Goal: Information Seeking & Learning: Learn about a topic

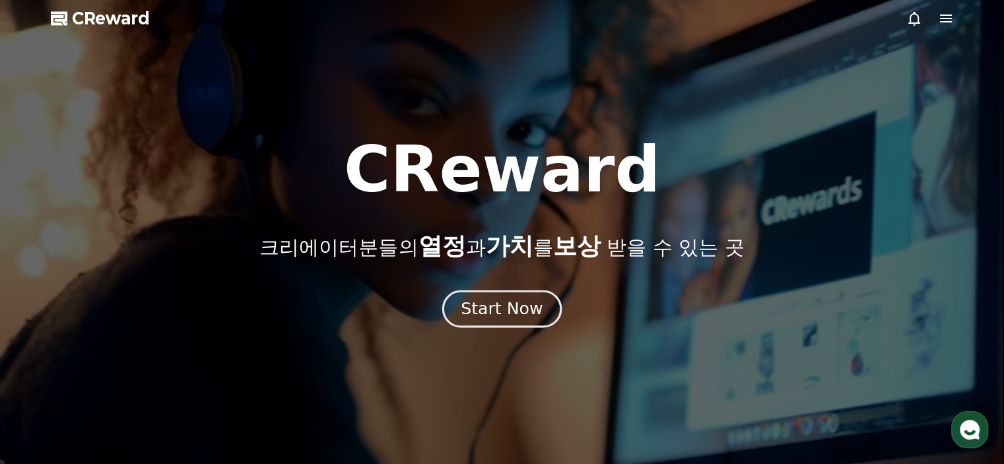
click at [507, 309] on div "Start Now" at bounding box center [502, 309] width 82 height 22
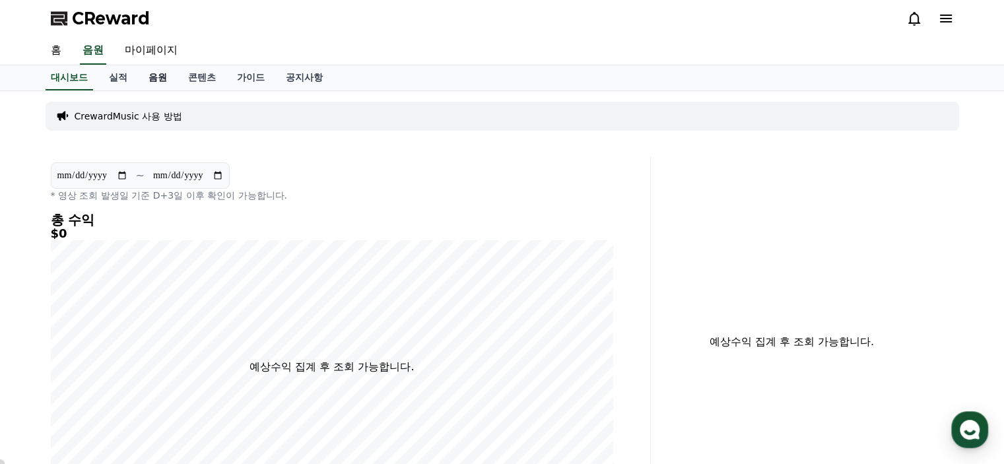
click at [161, 77] on link "음원" at bounding box center [158, 77] width 40 height 25
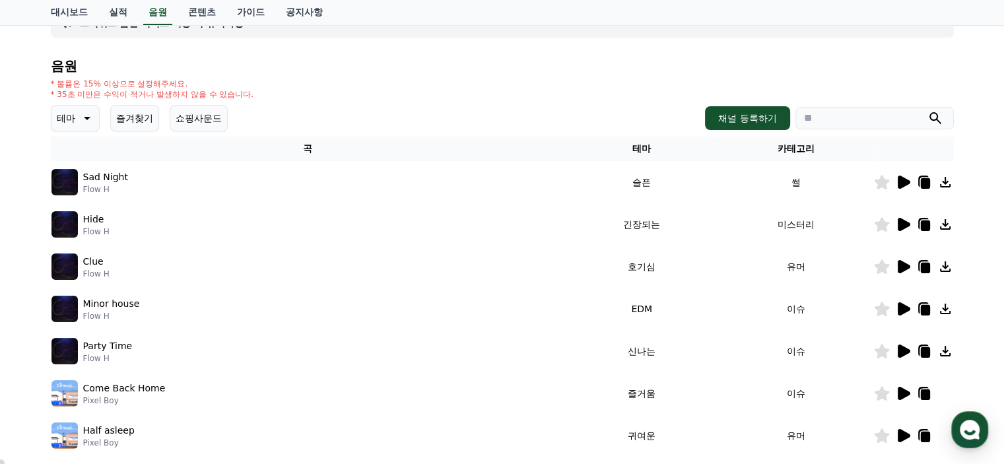
scroll to position [132, 0]
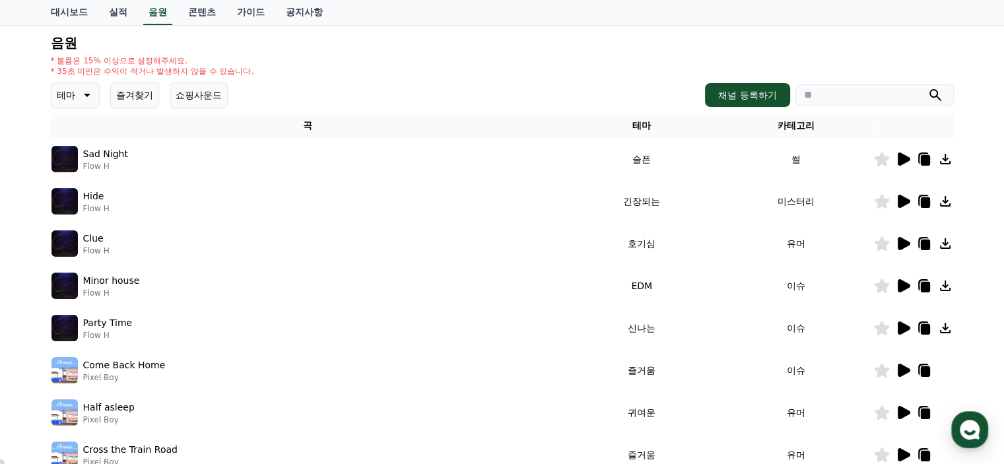
click at [79, 96] on icon at bounding box center [86, 95] width 16 height 16
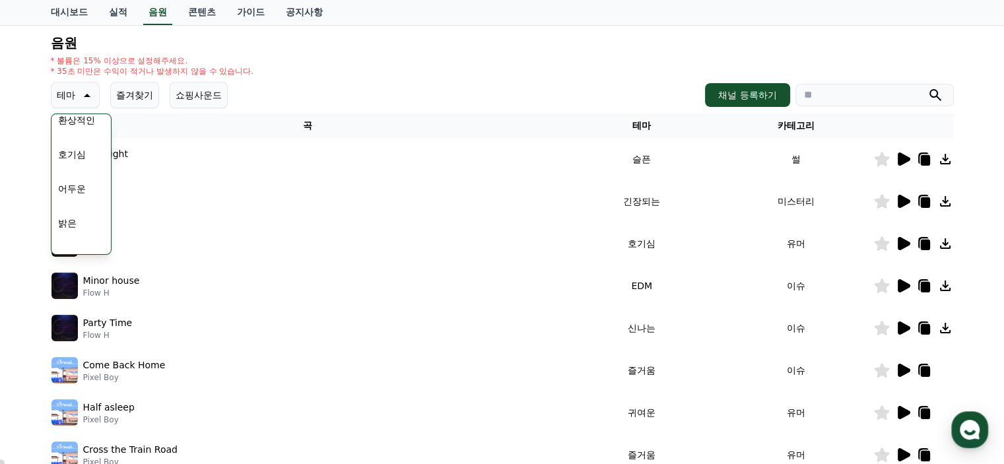
scroll to position [66, 0]
click at [202, 13] on link "콘텐츠" at bounding box center [202, 12] width 49 height 25
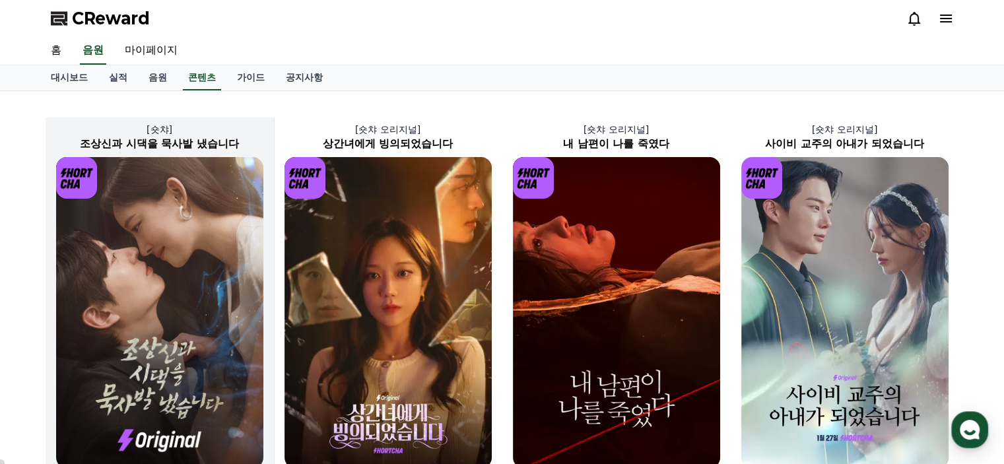
click at [143, 286] on img at bounding box center [159, 312] width 207 height 311
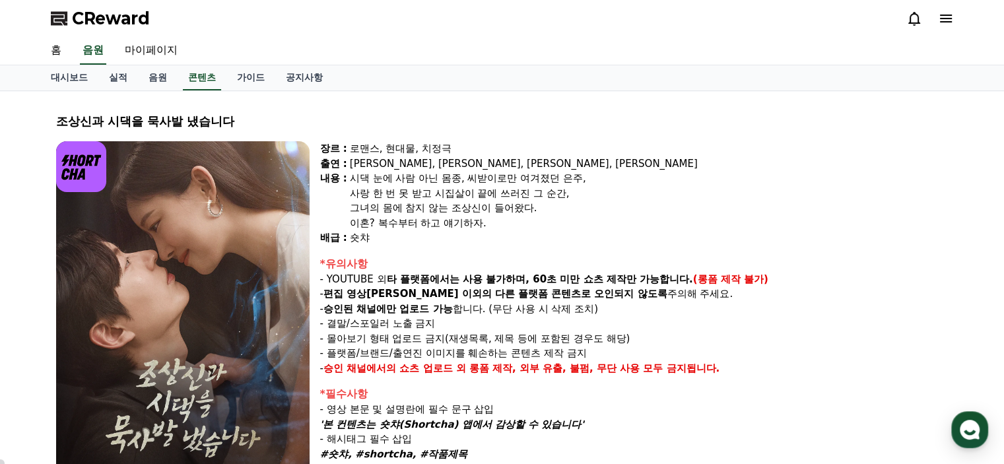
select select
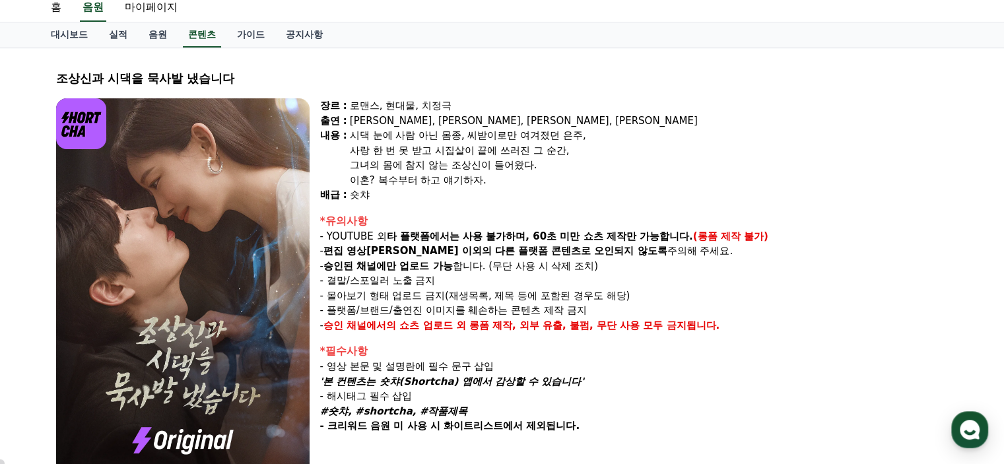
scroll to position [66, 0]
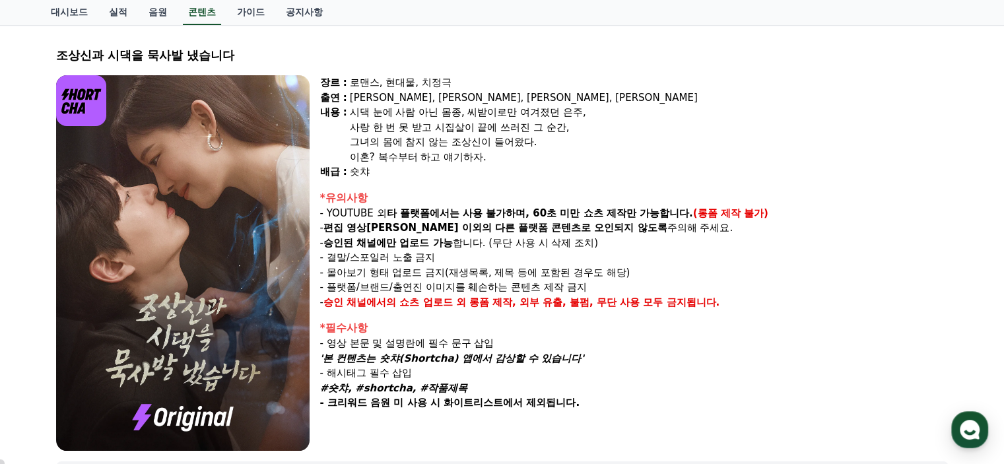
drag, startPoint x: 329, startPoint y: 385, endPoint x: 465, endPoint y: 388, distance: 136.0
click at [465, 388] on p "#숏챠, #shortcha, #작품제목" at bounding box center [634, 388] width 628 height 15
drag, startPoint x: 330, startPoint y: 354, endPoint x: 587, endPoint y: 354, distance: 256.8
click at [587, 354] on p "'본 컨텐츠는 숏챠(Shortcha) 앱에서 감상할 수 있습니다'" at bounding box center [634, 358] width 628 height 15
click at [345, 390] on em "#숏챠, #shortcha, #작품제목" at bounding box center [394, 388] width 148 height 12
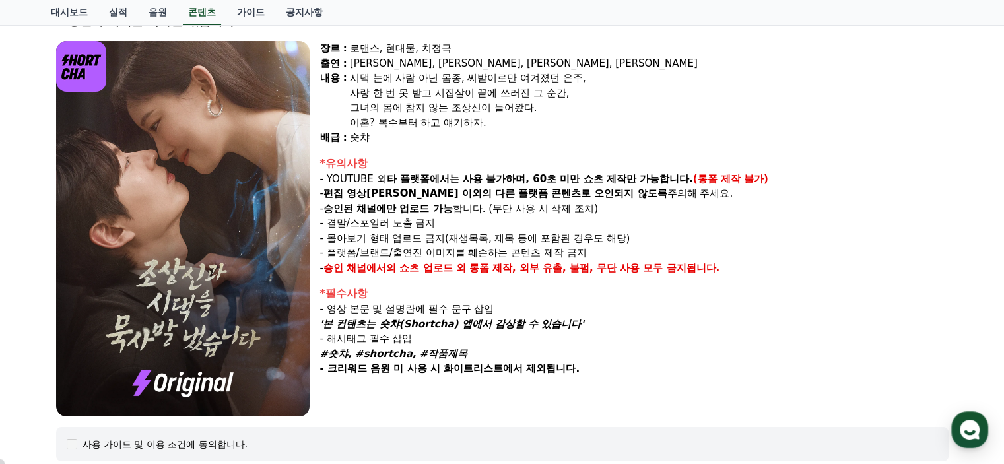
scroll to position [132, 0]
